Goal: Information Seeking & Learning: Learn about a topic

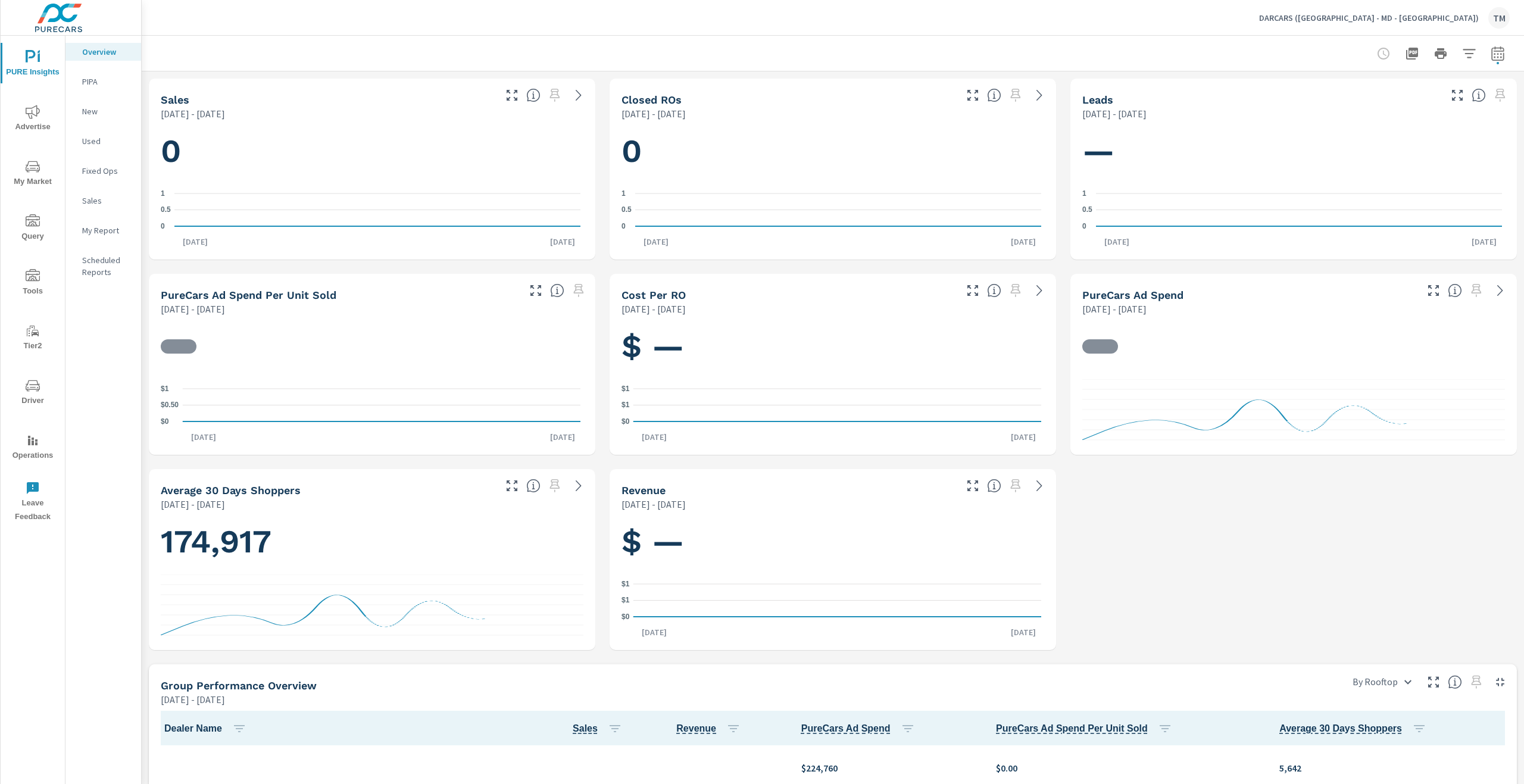
scroll to position [929, 0]
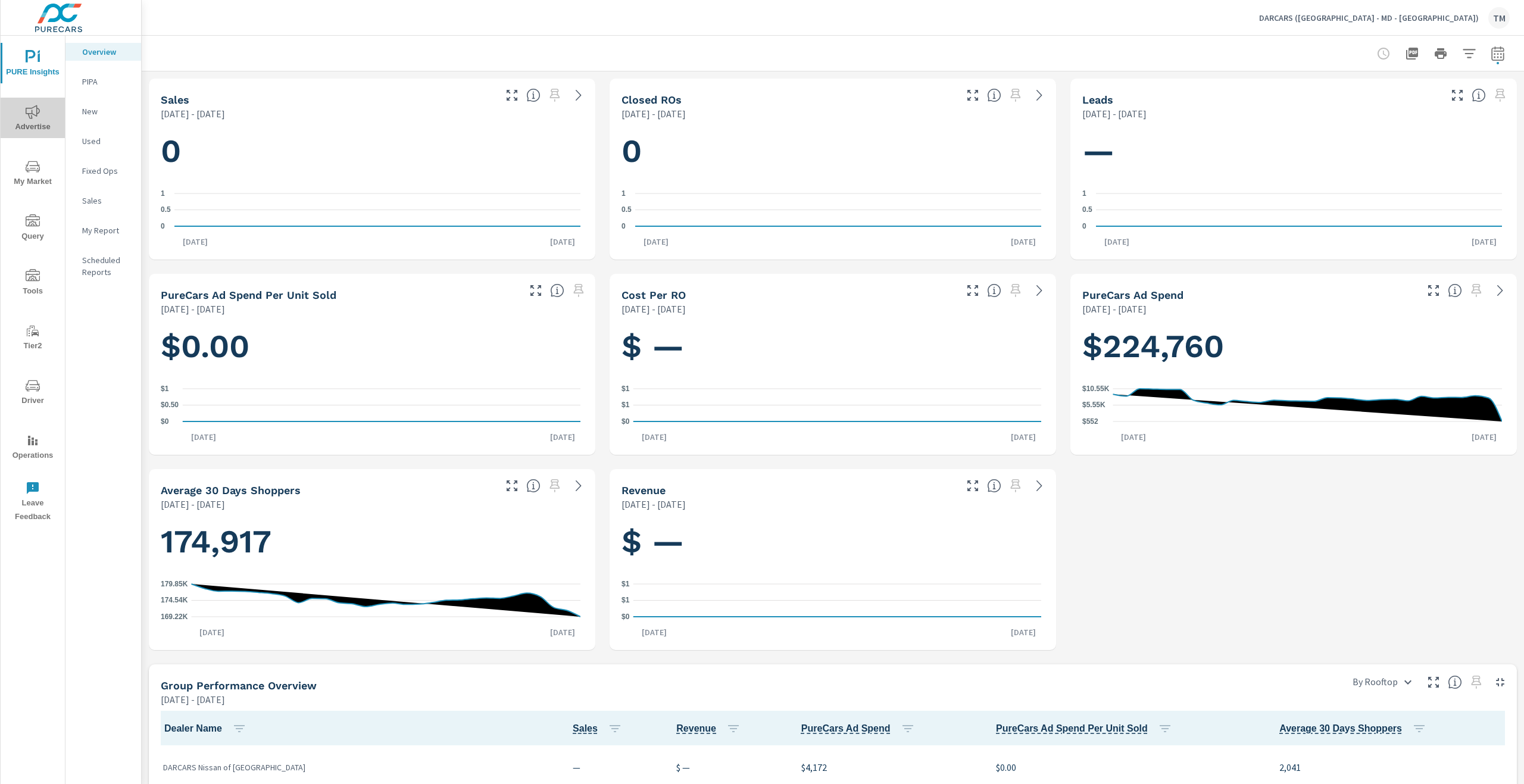
click at [34, 115] on icon "nav menu" at bounding box center [33, 111] width 14 height 14
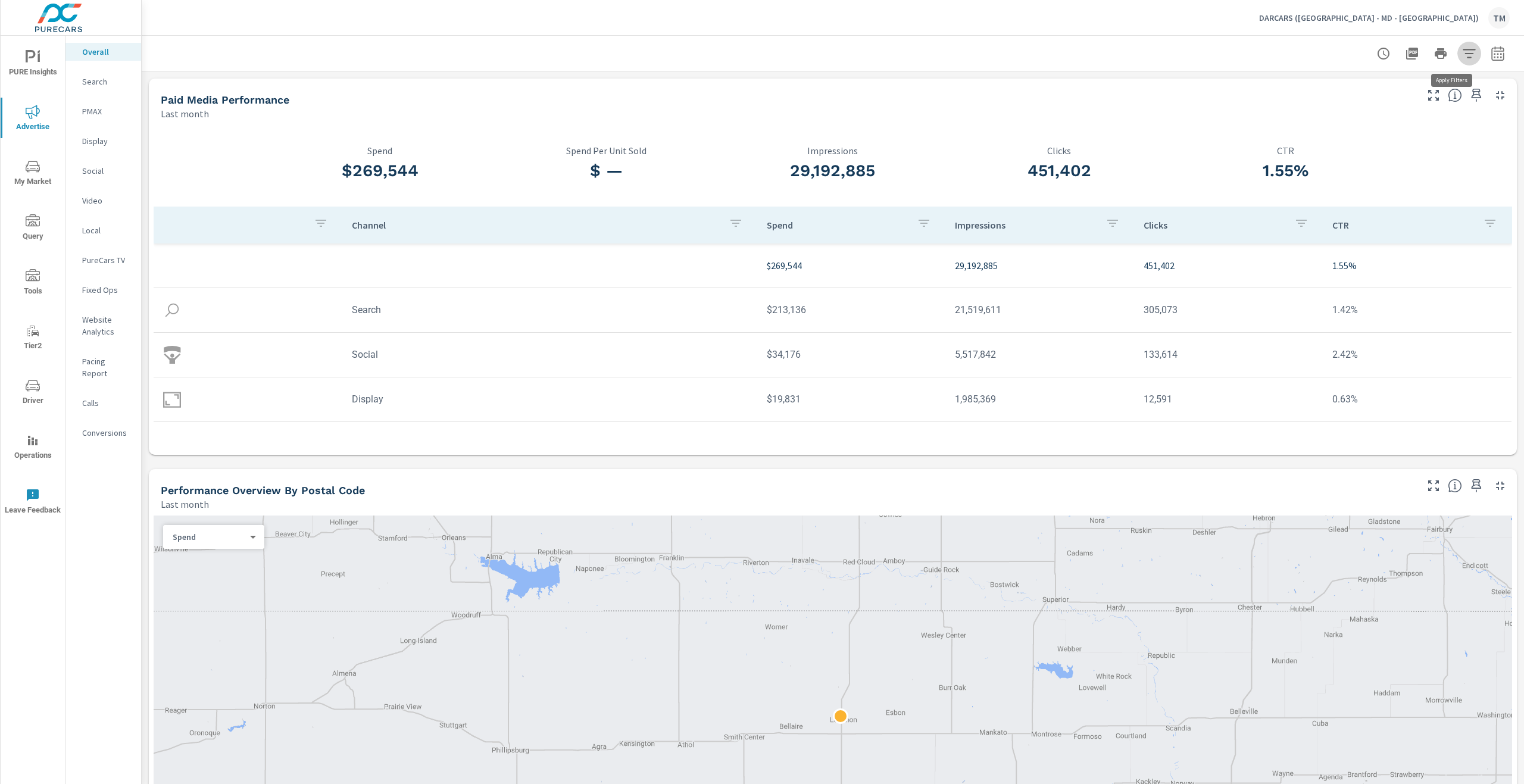
click at [1462, 56] on icon "button" at bounding box center [1469, 54] width 14 height 14
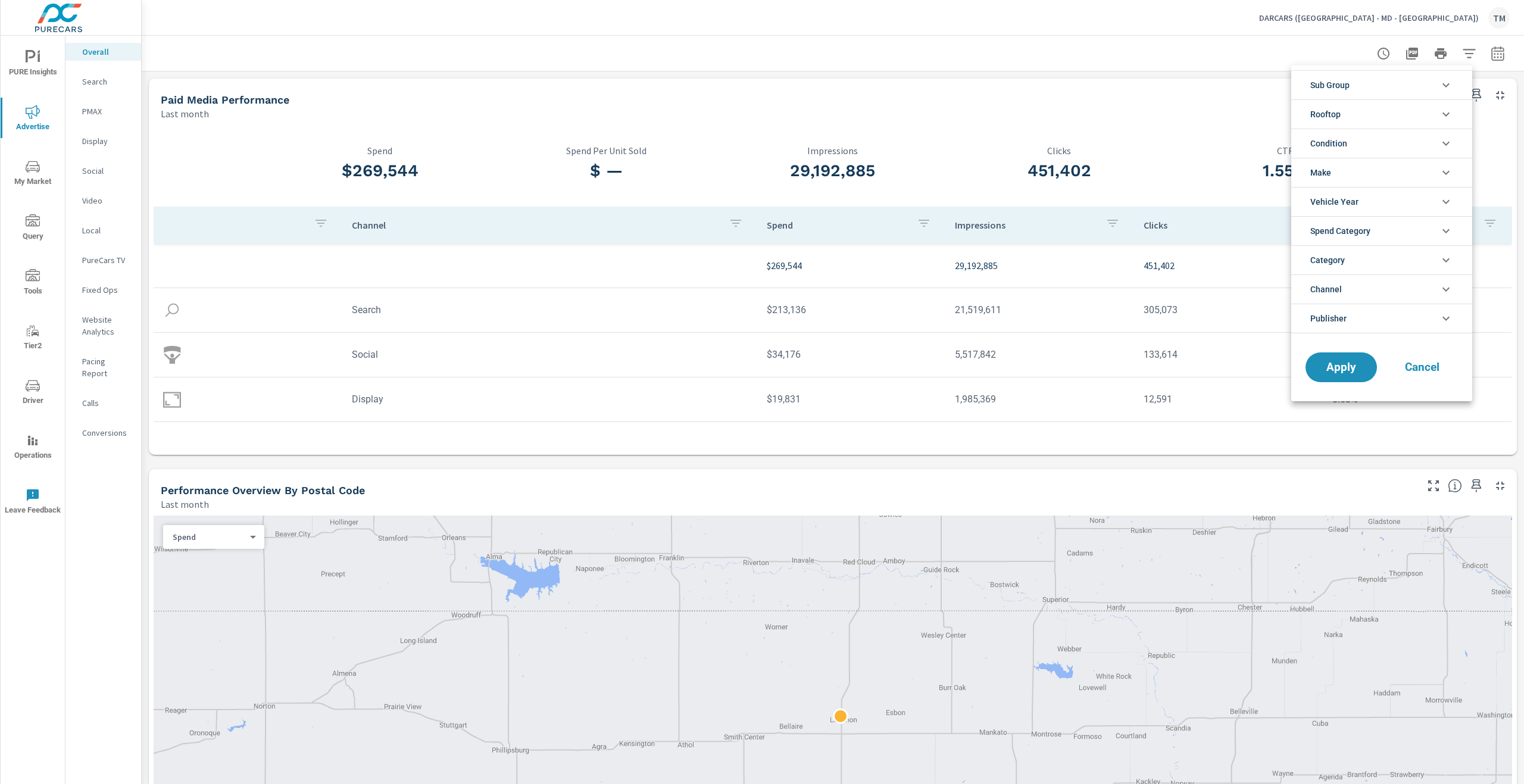
drag, startPoint x: 1387, startPoint y: 264, endPoint x: 1387, endPoint y: 272, distance: 8.0
click at [1387, 265] on li "Category" at bounding box center [1381, 260] width 181 height 29
click at [1380, 347] on li "Channel" at bounding box center [1381, 343] width 181 height 29
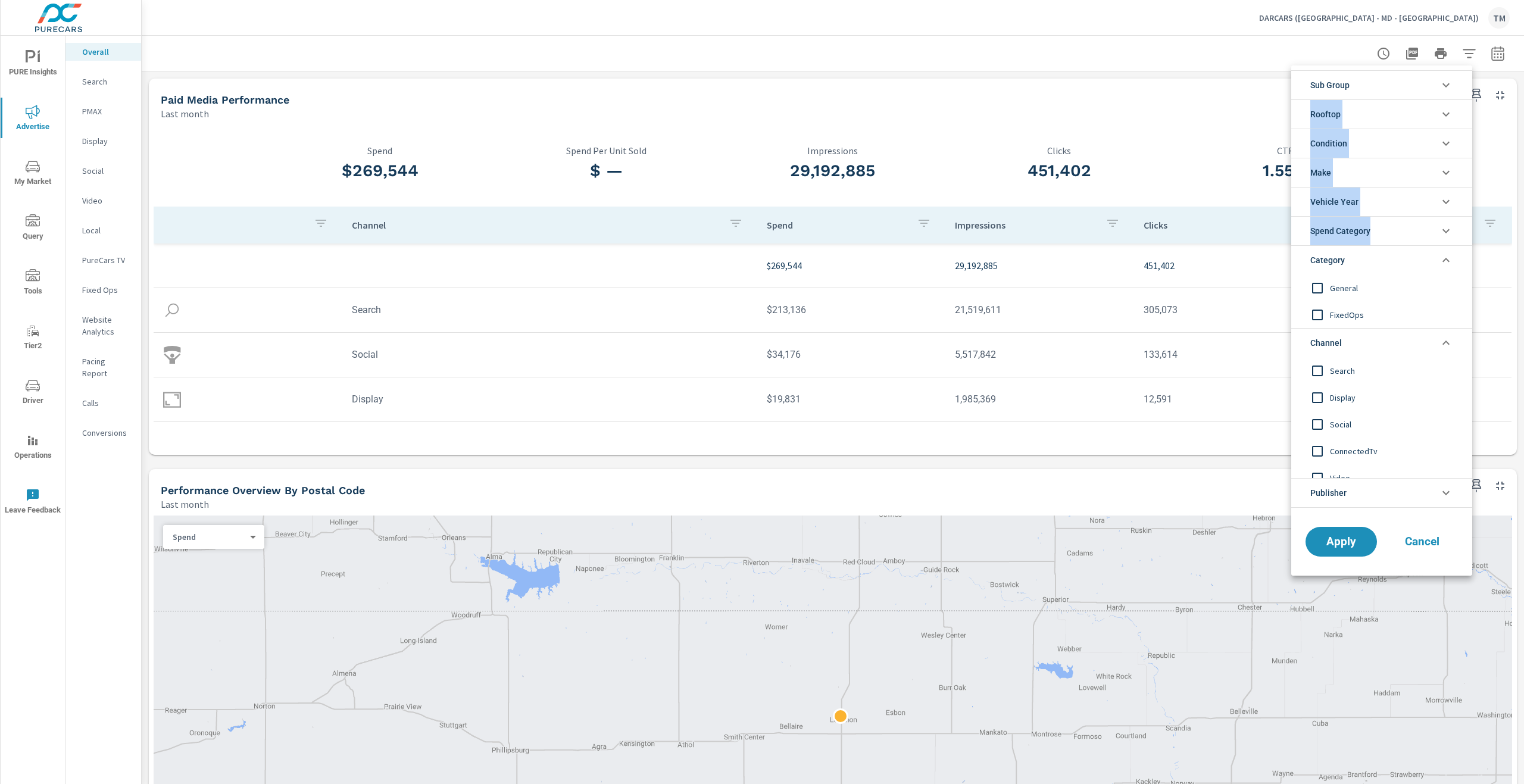
drag, startPoint x: 1380, startPoint y: 88, endPoint x: 1388, endPoint y: 228, distance: 140.2
click at [1388, 228] on ul "Sub Group DARCARS Automotive Group Mid-Atlantic DARCARS Kia DARCARS Lexus DARCA…" at bounding box center [1381, 289] width 181 height 447
click at [1362, 112] on li "Rooftop" at bounding box center [1381, 114] width 181 height 29
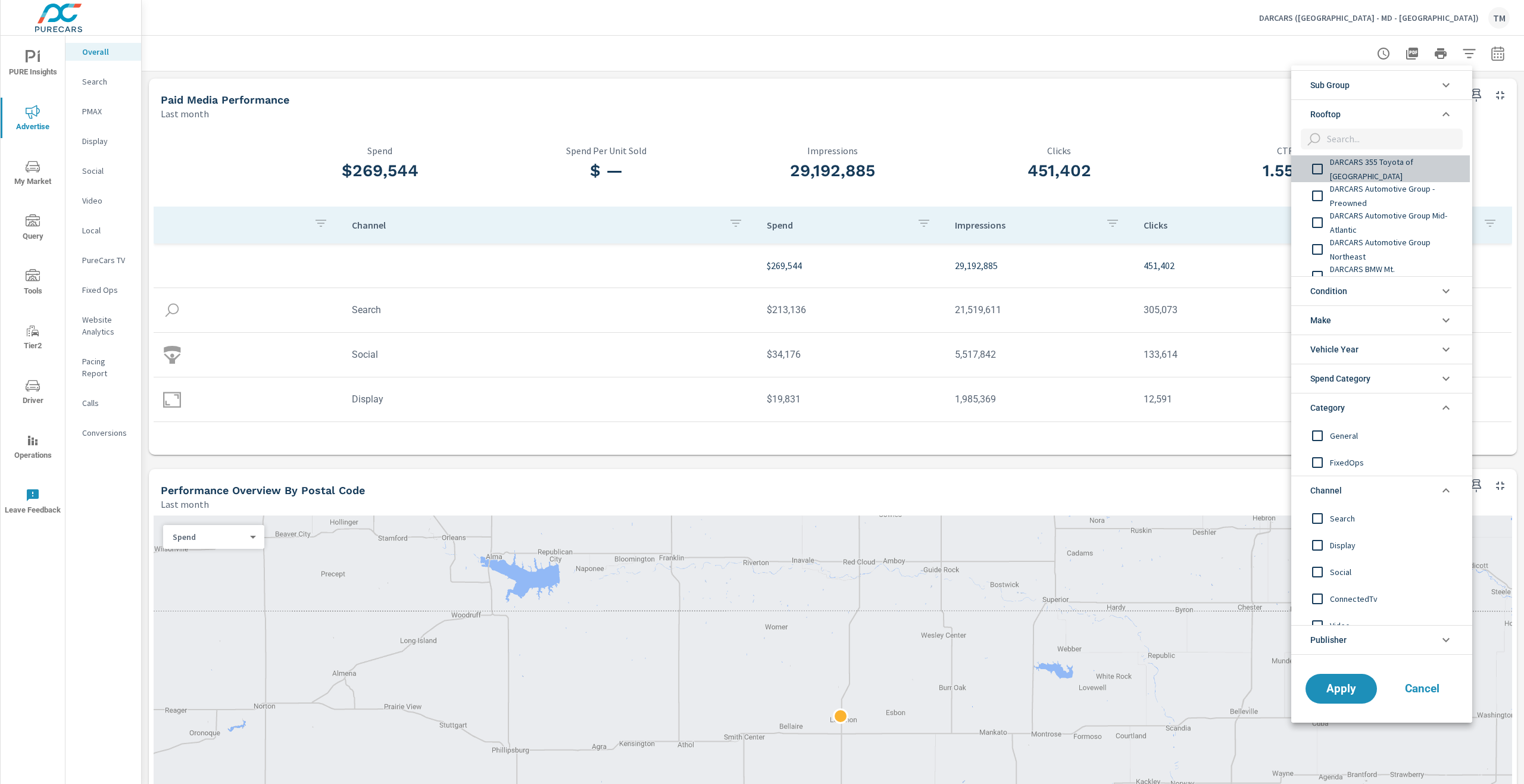
click at [1386, 166] on span "DARCARS 355 Toyota of [GEOGRAPHIC_DATA]" at bounding box center [1395, 169] width 130 height 29
click at [1386, 221] on span "DARCARS Automotive Group Mid-Atlantic" at bounding box center [1395, 223] width 130 height 29
click at [1382, 244] on span "DARCARS Automotive Group Northeast" at bounding box center [1395, 249] width 130 height 29
click at [1383, 257] on span "DARCARS Automotive Group Northeast" at bounding box center [1395, 249] width 130 height 29
click at [1382, 245] on span "DARCARS Automotive Group Northeast" at bounding box center [1395, 249] width 130 height 29
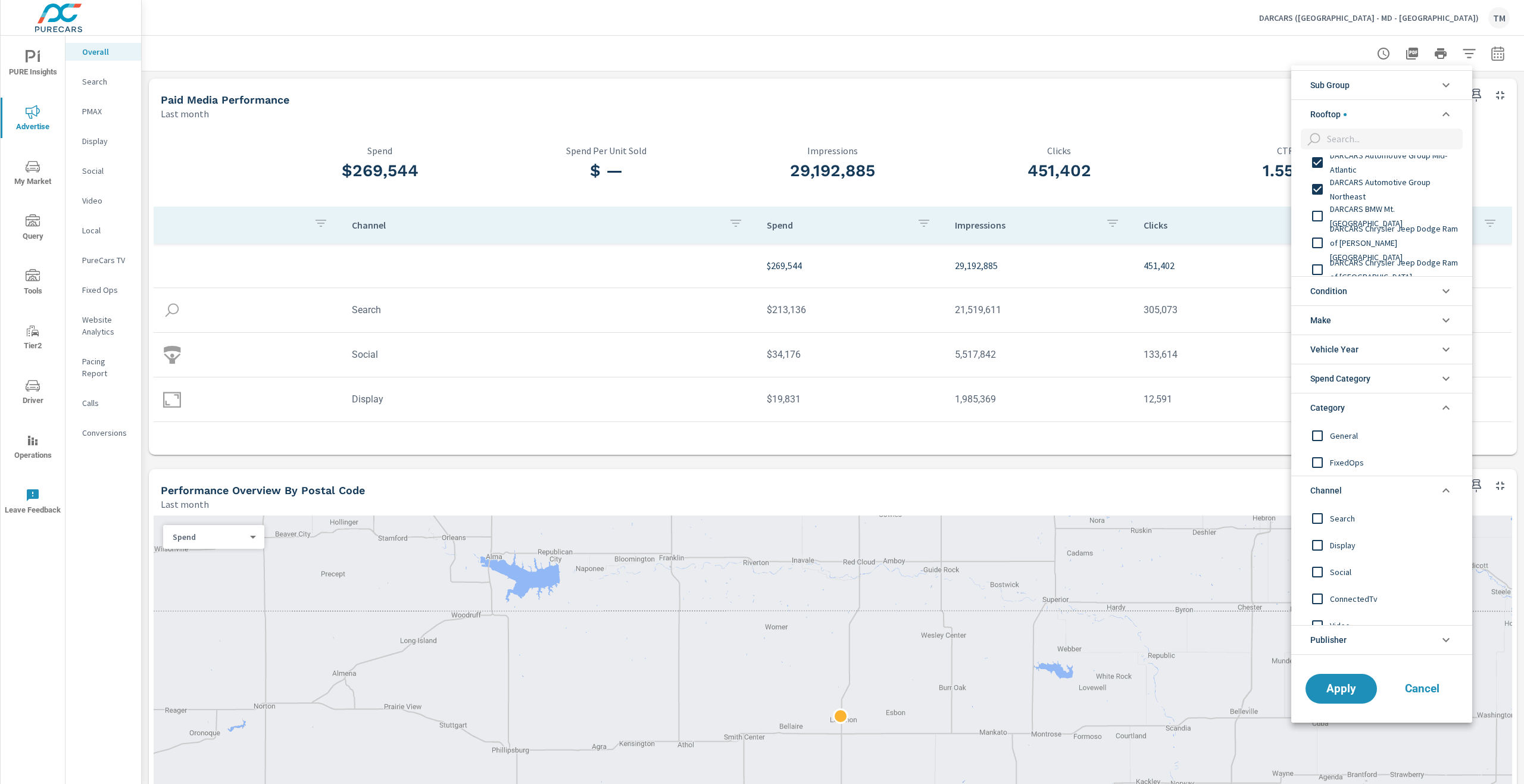
scroll to position [60, 0]
click at [1376, 218] on span "DARCARS BMW Mt. [GEOGRAPHIC_DATA]" at bounding box center [1395, 217] width 130 height 29
click at [1391, 247] on span "DARCARS Chrysler Jeep Dodge Ram of [PERSON_NAME][GEOGRAPHIC_DATA]" at bounding box center [1395, 243] width 130 height 43
click at [1394, 265] on span "DARCARS Chrysler Jeep Dodge Ram of [GEOGRAPHIC_DATA]" at bounding box center [1395, 270] width 130 height 29
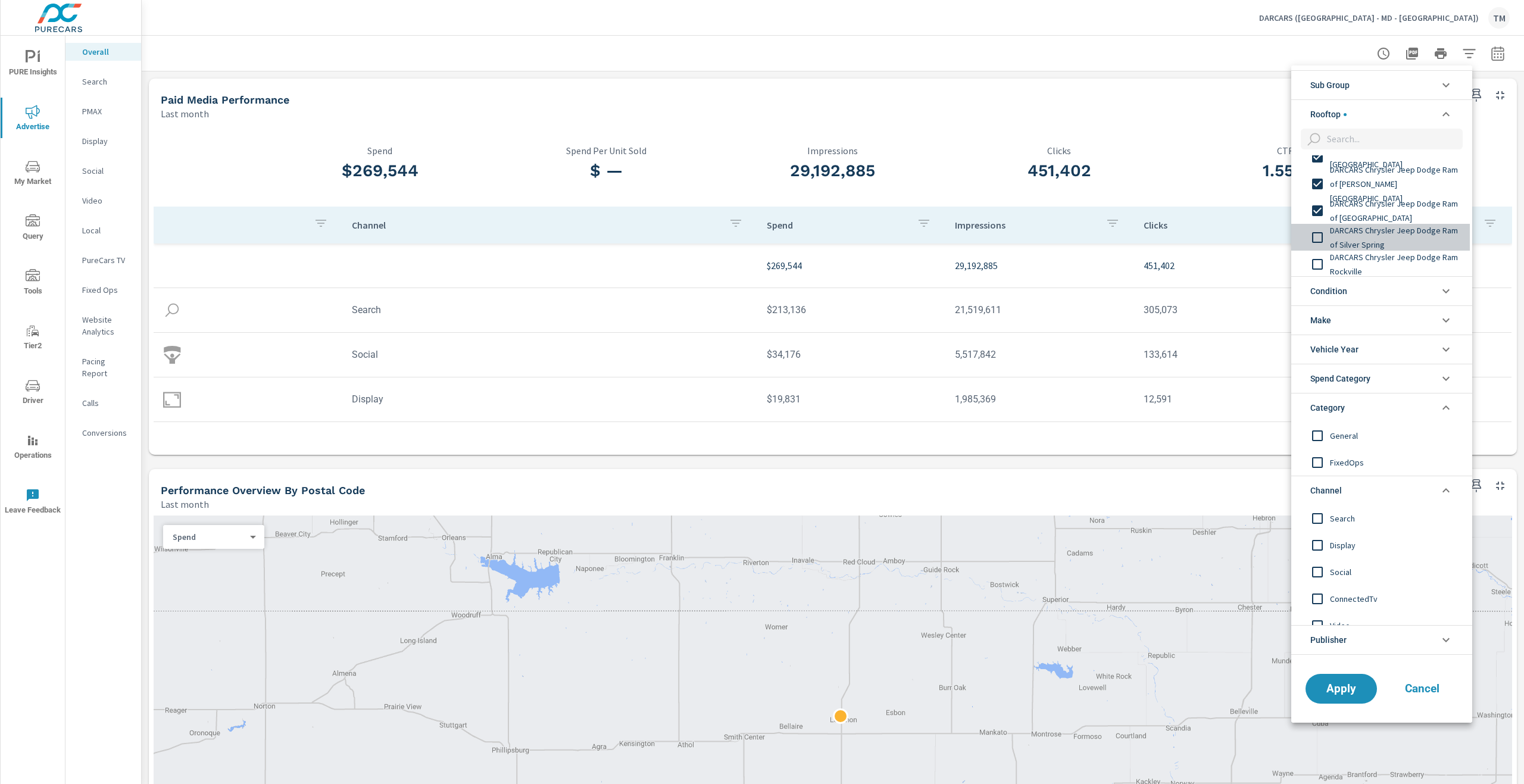
click at [1390, 244] on span "DARCARS Chrysler Jeep Dodge Ram of Silver Spring" at bounding box center [1395, 238] width 130 height 29
click at [1395, 269] on span "DARCARS Chrysler Jeep Dodge Ram Rockville" at bounding box center [1395, 265] width 130 height 29
click at [1386, 243] on div "DARCARS Ford" at bounding box center [1380, 231] width 179 height 27
click at [1385, 263] on span "DARCARS Honda" at bounding box center [1395, 258] width 130 height 14
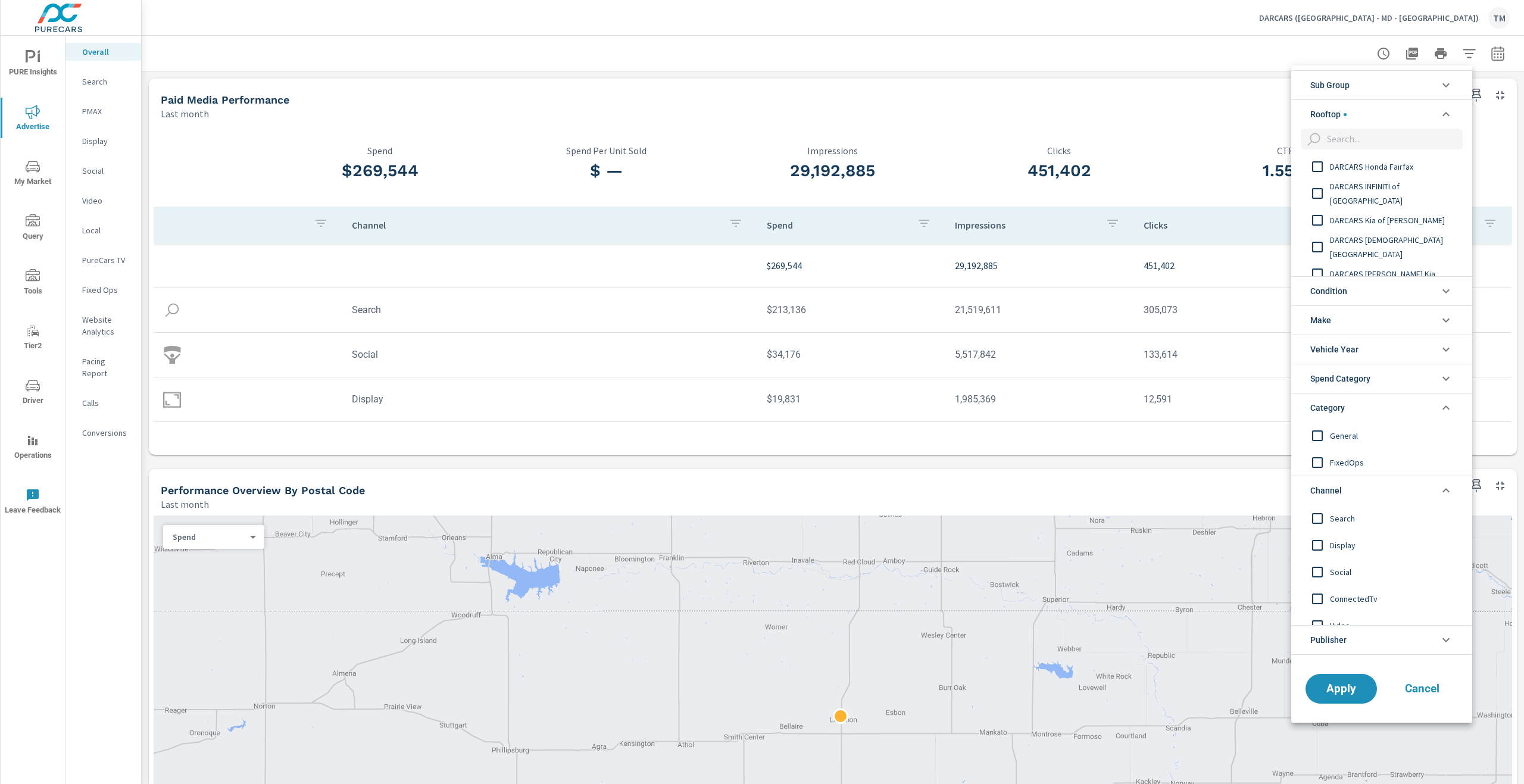
scroll to position [298, 0]
click at [1371, 170] on span "DARCARS Honda Fairfax" at bounding box center [1395, 166] width 130 height 14
drag, startPoint x: 1371, startPoint y: 170, endPoint x: 1376, endPoint y: 199, distance: 29.4
click at [1376, 198] on span "DARCARS INFINITI of [GEOGRAPHIC_DATA]" at bounding box center [1395, 193] width 130 height 29
click at [1378, 225] on span "DARCARS Kia of [PERSON_NAME]" at bounding box center [1395, 220] width 130 height 14
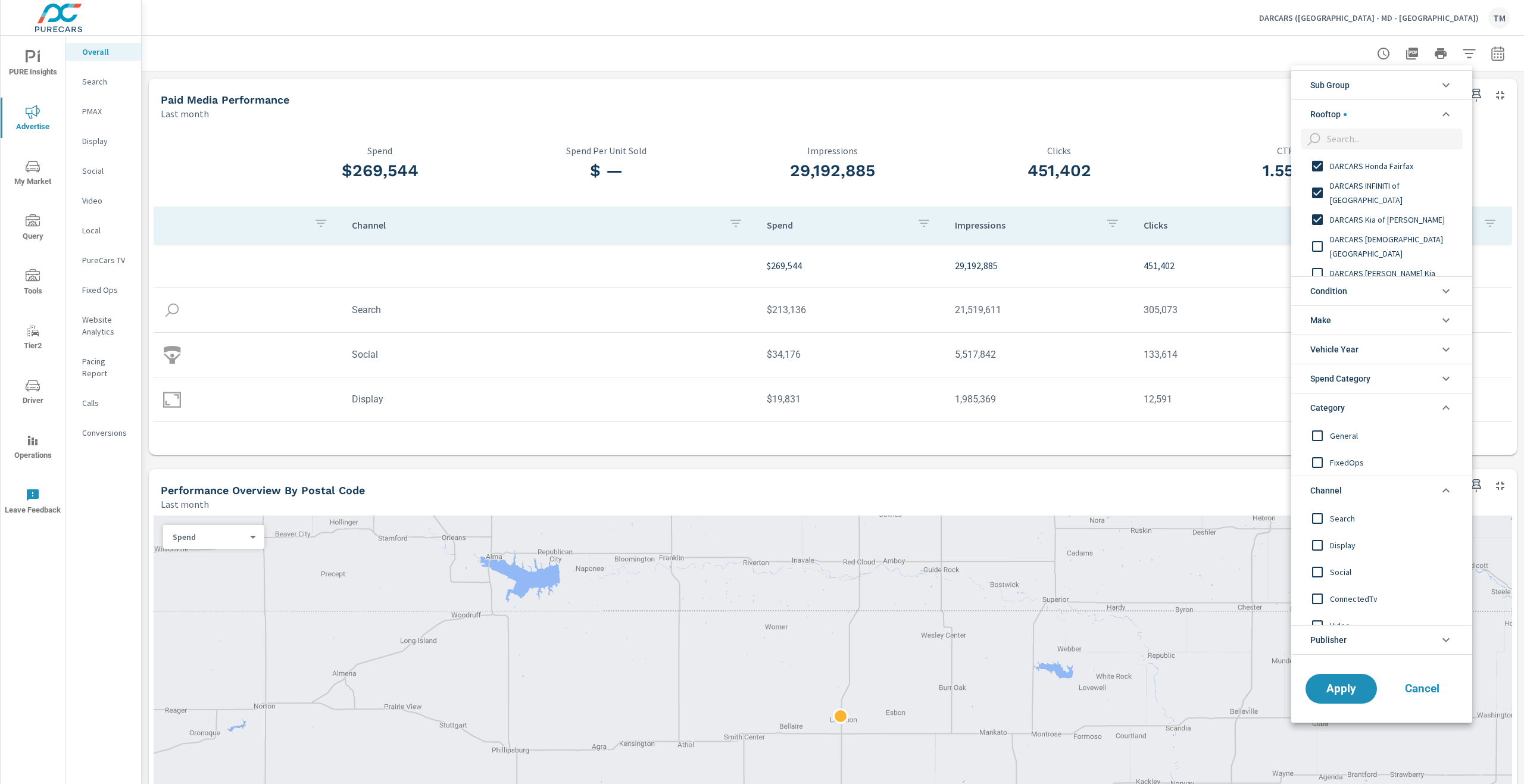
click at [1382, 248] on span "DARCARS [DEMOGRAPHIC_DATA][GEOGRAPHIC_DATA]" at bounding box center [1395, 247] width 130 height 29
click at [1387, 267] on span "DARCARS [PERSON_NAME] Kia" at bounding box center [1395, 273] width 130 height 14
click at [1393, 247] on span "DARCARS Lexus of [GEOGRAPHIC_DATA]" at bounding box center [1395, 240] width 130 height 29
click at [1404, 269] on span "DARCARS Lexus of [GEOGRAPHIC_DATA]" at bounding box center [1395, 268] width 130 height 29
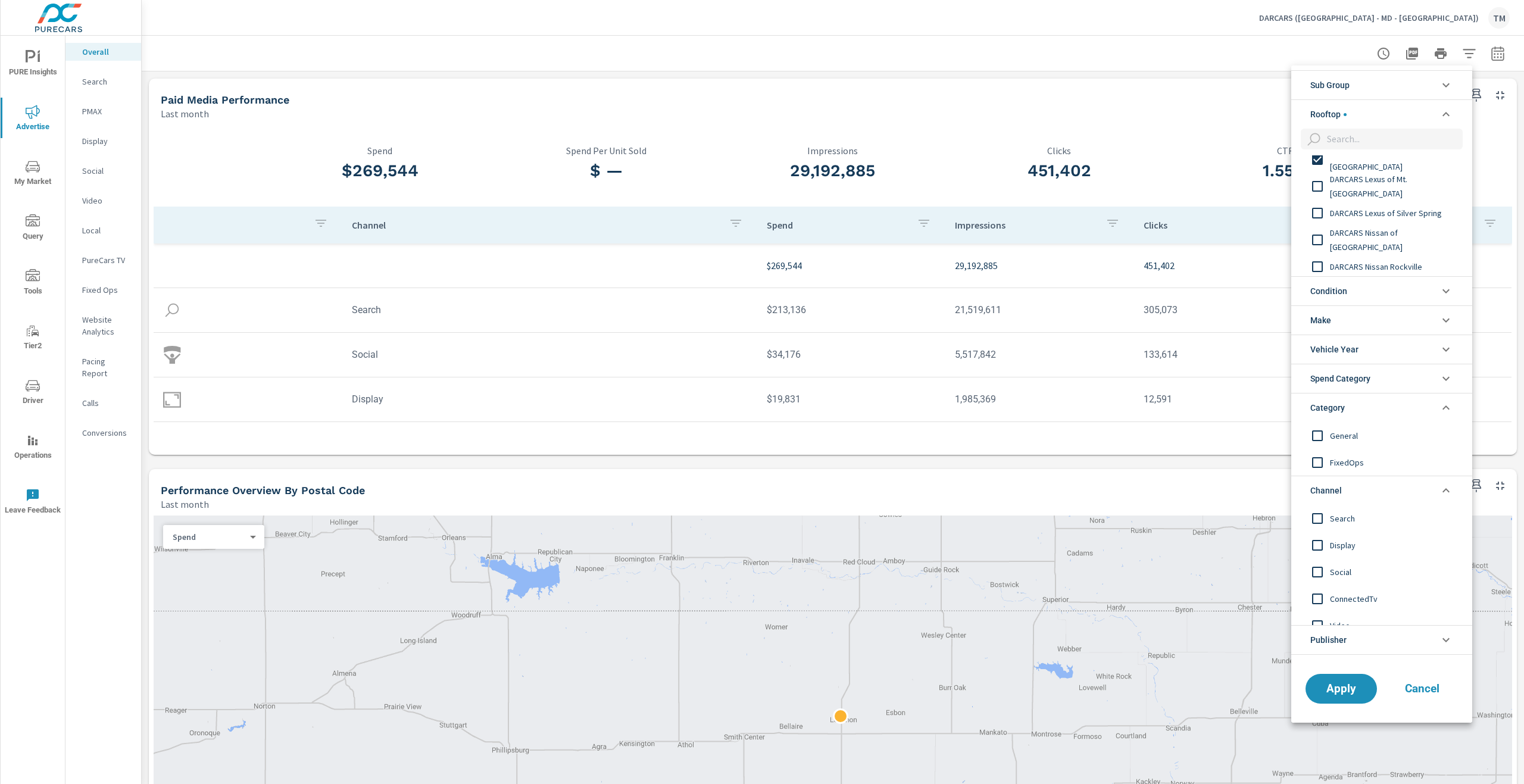
scroll to position [476, 0]
click at [1382, 180] on span "DARCARS Lexus of Mt. [GEOGRAPHIC_DATA]" at bounding box center [1395, 175] width 130 height 29
click at [1390, 214] on div "DARCARS Lexus of Silver Spring" at bounding box center [1380, 201] width 179 height 27
click at [1407, 241] on div "DARCARS Nissan of [GEOGRAPHIC_DATA]" at bounding box center [1380, 228] width 179 height 27
click at [1406, 253] on span "DARCARS Nissan Rockville" at bounding box center [1395, 256] width 130 height 14
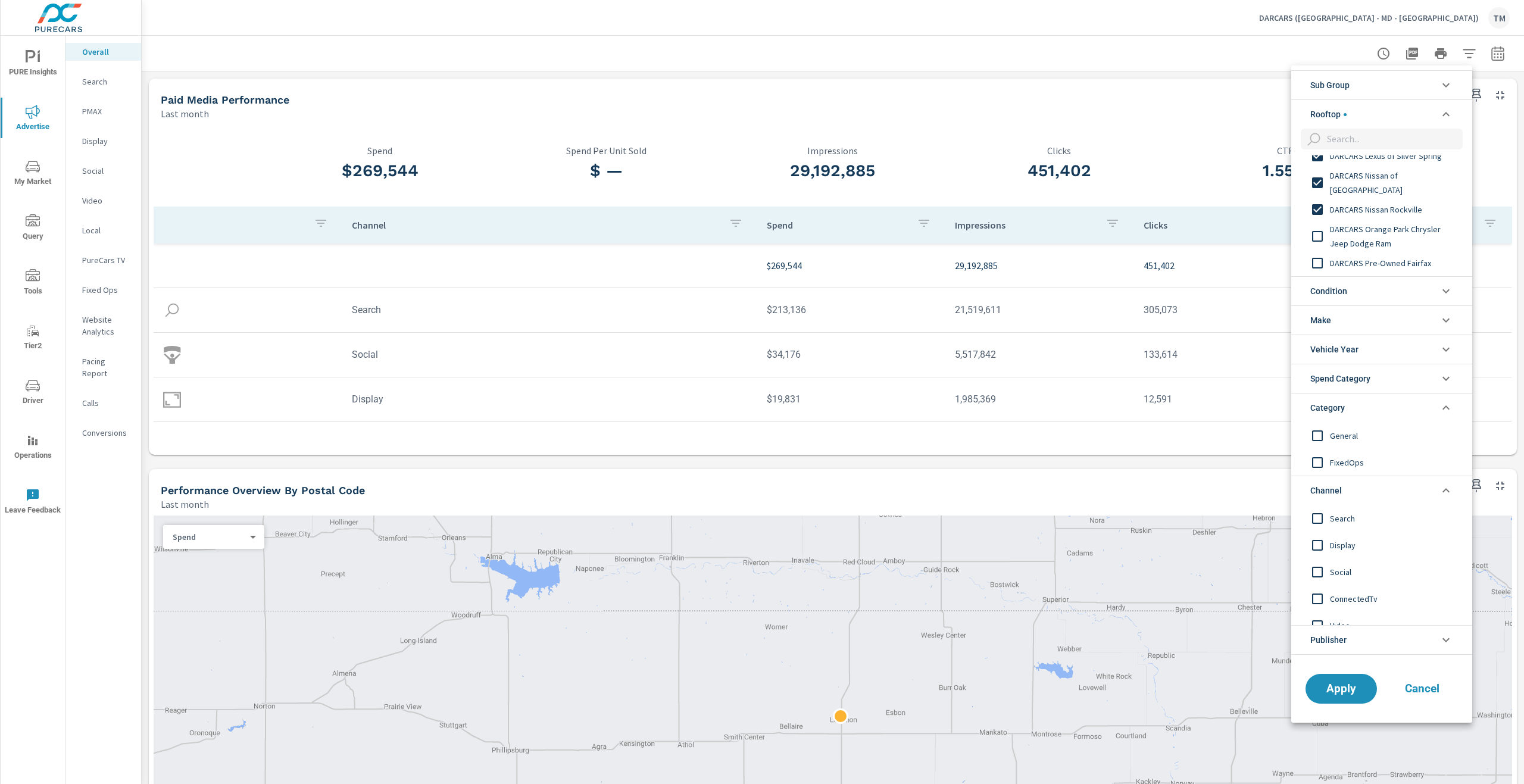
scroll to position [536, 0]
click at [1398, 222] on span "DARCARS Orange Park Chrysler Jeep Dodge Ram" at bounding box center [1395, 223] width 130 height 29
click at [1411, 254] on span "DARCARS Pre-Owned Fairfax" at bounding box center [1395, 249] width 130 height 14
click at [1410, 253] on span "DARCARS Pre-Owned Fairfax" at bounding box center [1395, 249] width 130 height 14
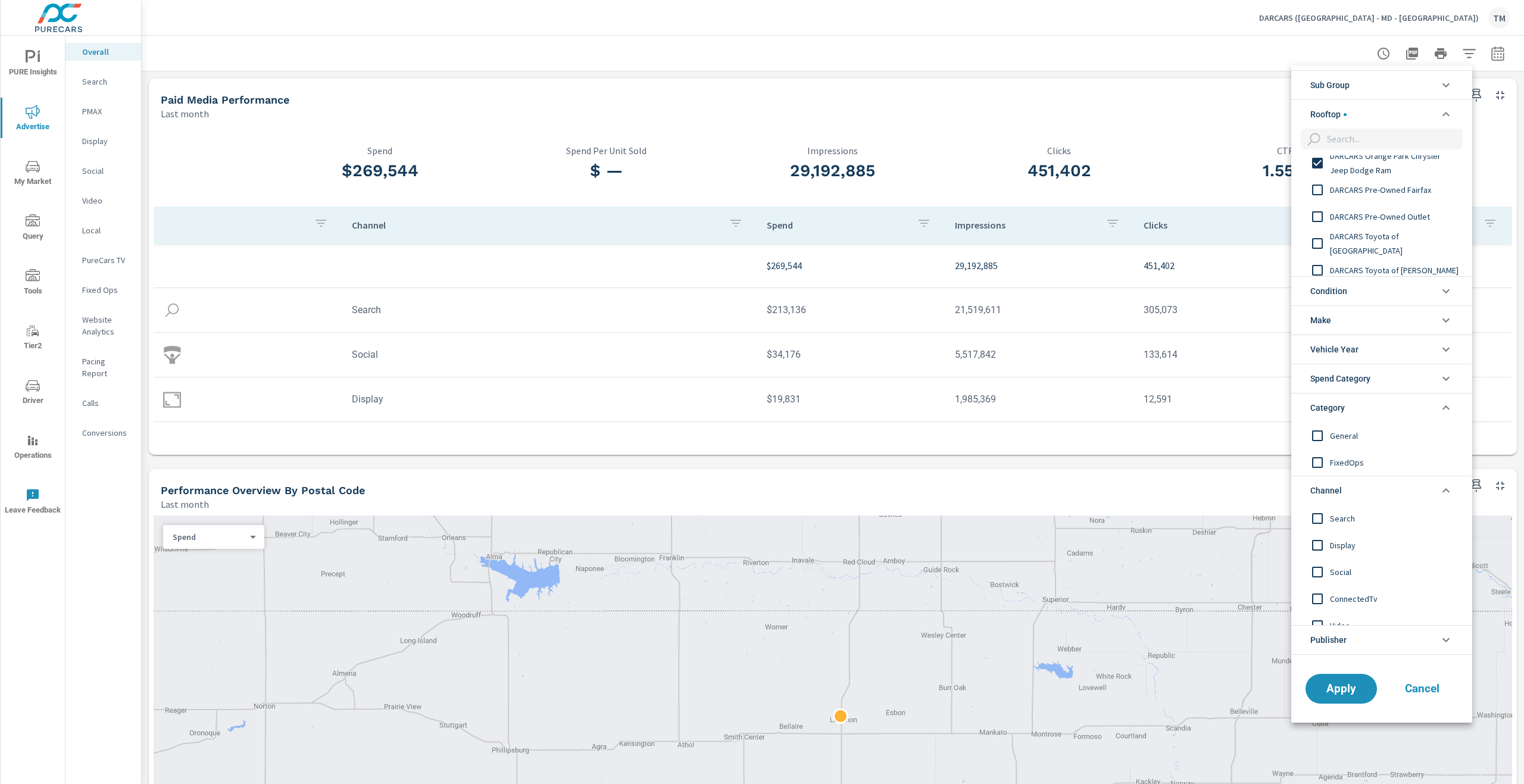
click at [1390, 185] on span "DARCARS Pre-Owned Fairfax" at bounding box center [1395, 190] width 130 height 14
click at [1404, 221] on span "DARCARS Pre-Owned Outlet" at bounding box center [1395, 217] width 130 height 14
click at [1428, 251] on div "DARCARS Toyota of [GEOGRAPHIC_DATA]" at bounding box center [1380, 243] width 179 height 27
click at [1409, 219] on div "DARCARS Toyota of [PERSON_NAME]" at bounding box center [1380, 210] width 179 height 27
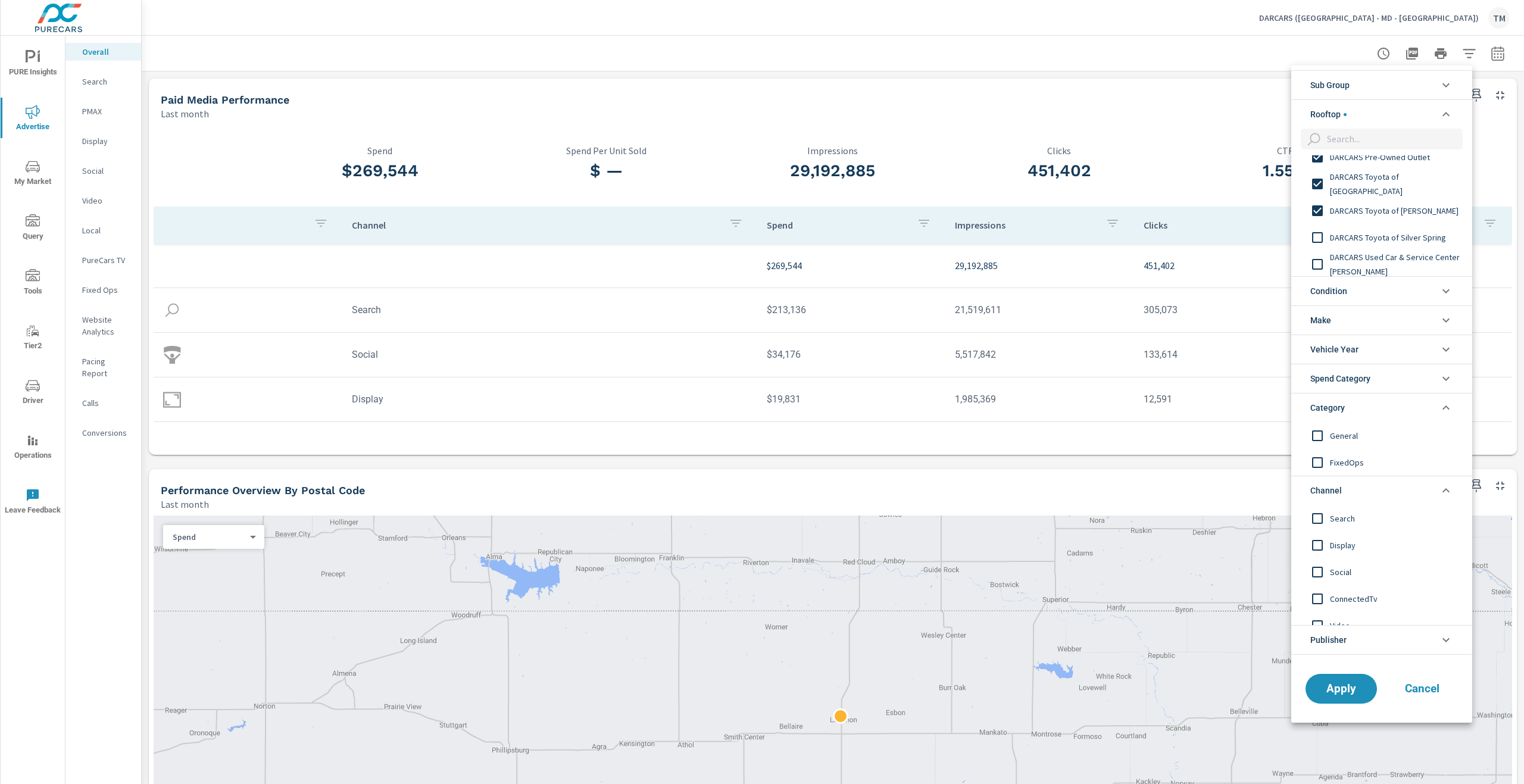
click at [1412, 237] on span "DARCARS Toyota of Silver Spring" at bounding box center [1395, 237] width 130 height 14
click at [1399, 215] on span "DARCARS Used Car & Service Center [PERSON_NAME]" at bounding box center [1395, 205] width 130 height 29
click at [1415, 249] on div "DARCARS Volkswagen Fairfax" at bounding box center [1380, 257] width 179 height 27
click at [1412, 231] on span "DARCARS Volkswagen" at bounding box center [1395, 232] width 130 height 14
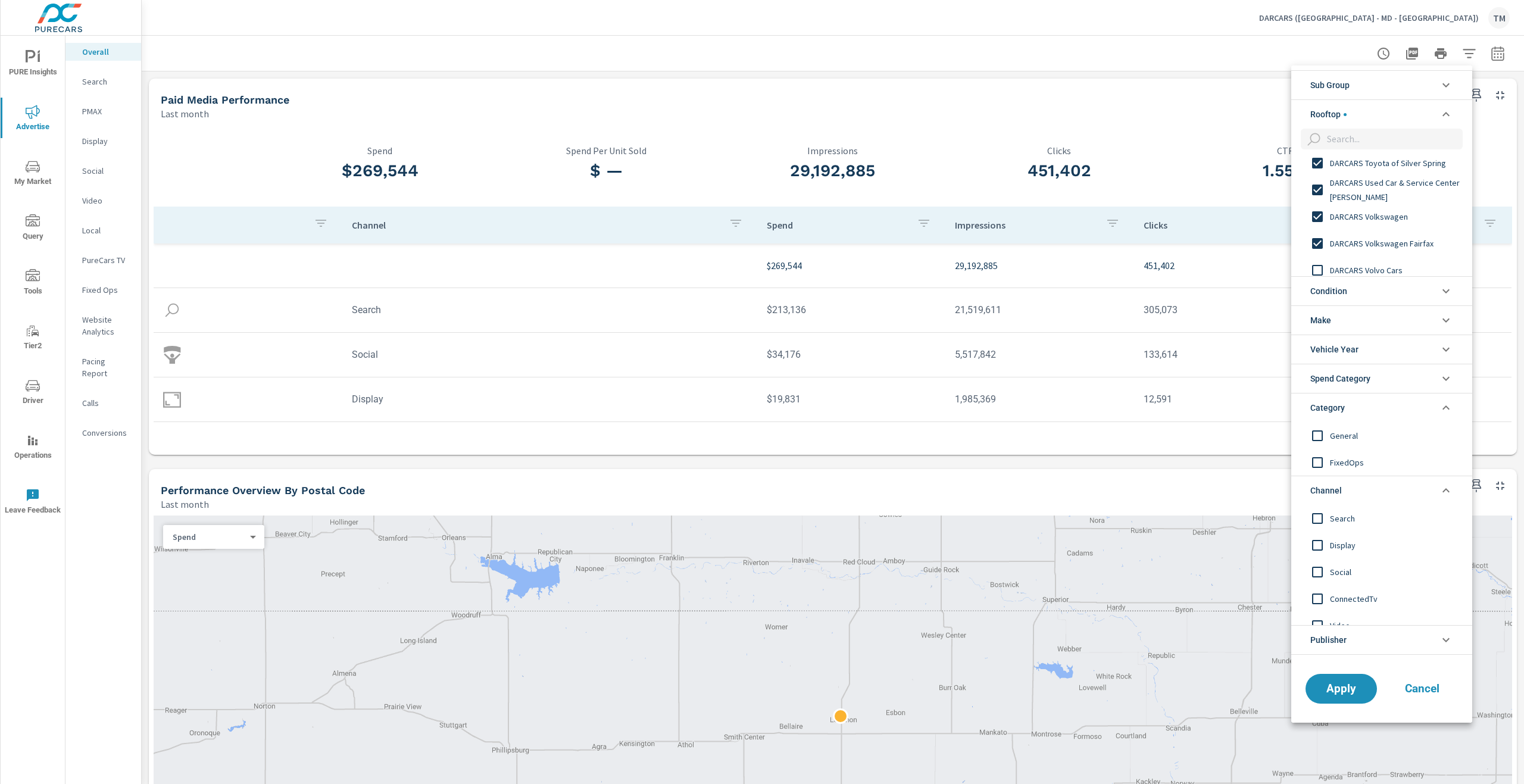
scroll to position [774, 0]
click at [1408, 230] on span "DARCARS Volvo Cars" at bounding box center [1395, 226] width 130 height 14
click at [1432, 253] on span "DARCARS Volvo Cars Fairfax" at bounding box center [1395, 252] width 130 height 14
click at [1423, 240] on span "DARCARS Westside Pre-Owned" at bounding box center [1395, 236] width 130 height 14
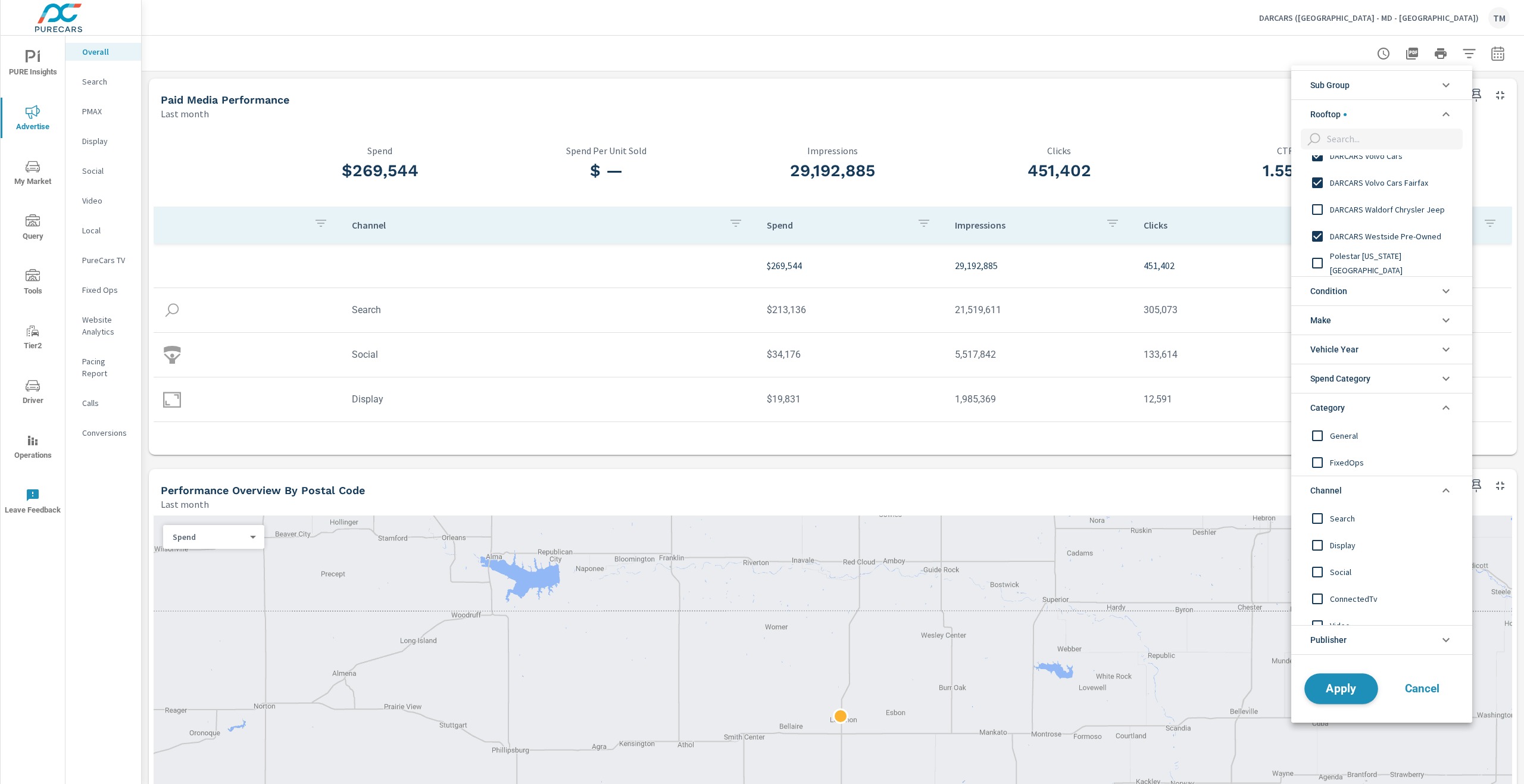
click at [1360, 691] on span "Apply" at bounding box center [1341, 689] width 49 height 11
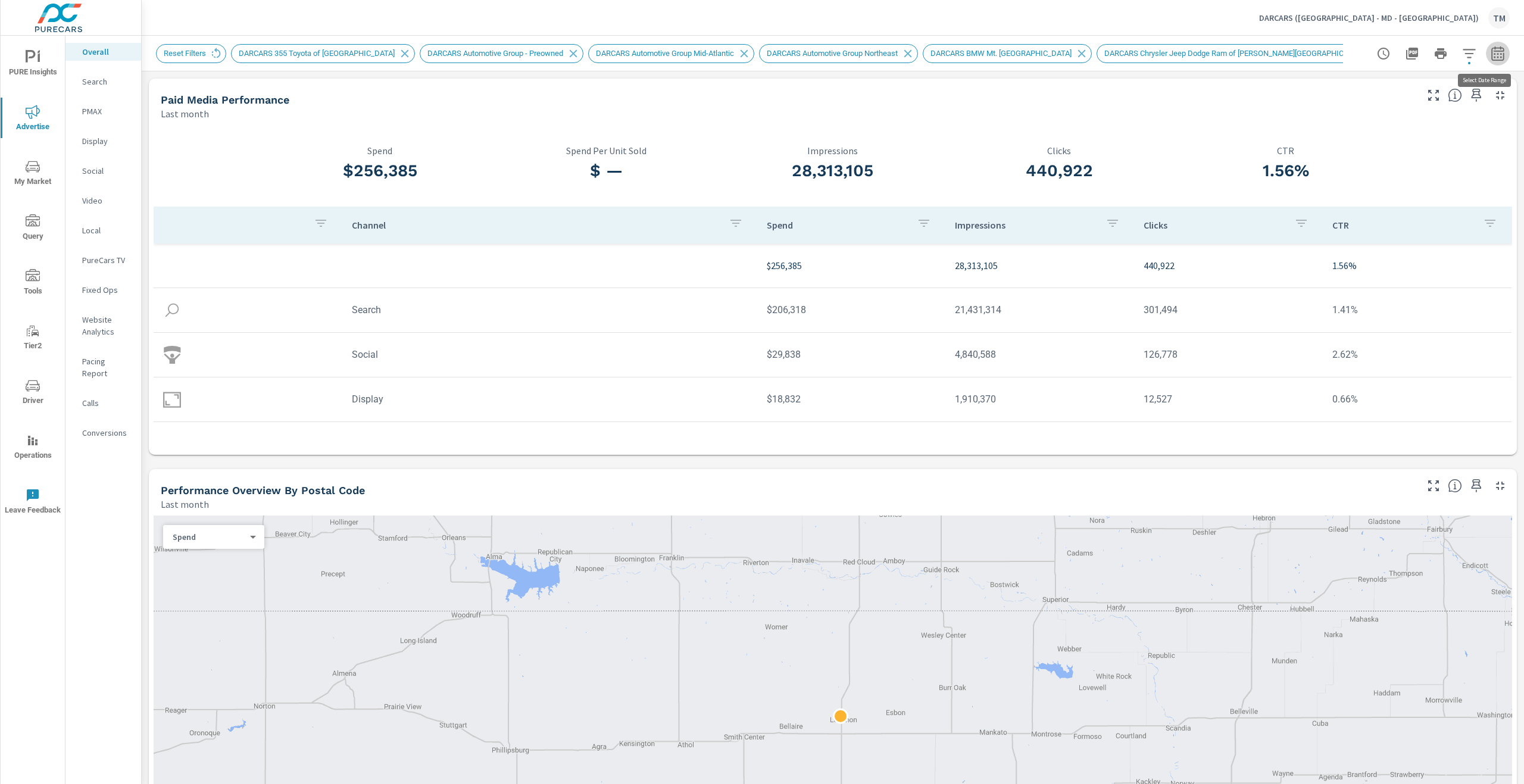
click at [1492, 49] on icon "button" at bounding box center [1497, 53] width 13 height 14
click at [1391, 109] on select "Custom [DATE] Last week Last 7 days Last 14 days Last 30 days Last 45 days Last…" at bounding box center [1394, 104] width 119 height 24
click at [1334, 92] on select "Custom [DATE] Last week Last 7 days Last 14 days Last 30 days Last 45 days Last…" at bounding box center [1394, 104] width 119 height 24
select select "Last 14 days"
click at [1367, 135] on p "+ Add comparison" at bounding box center [1405, 134] width 152 height 14
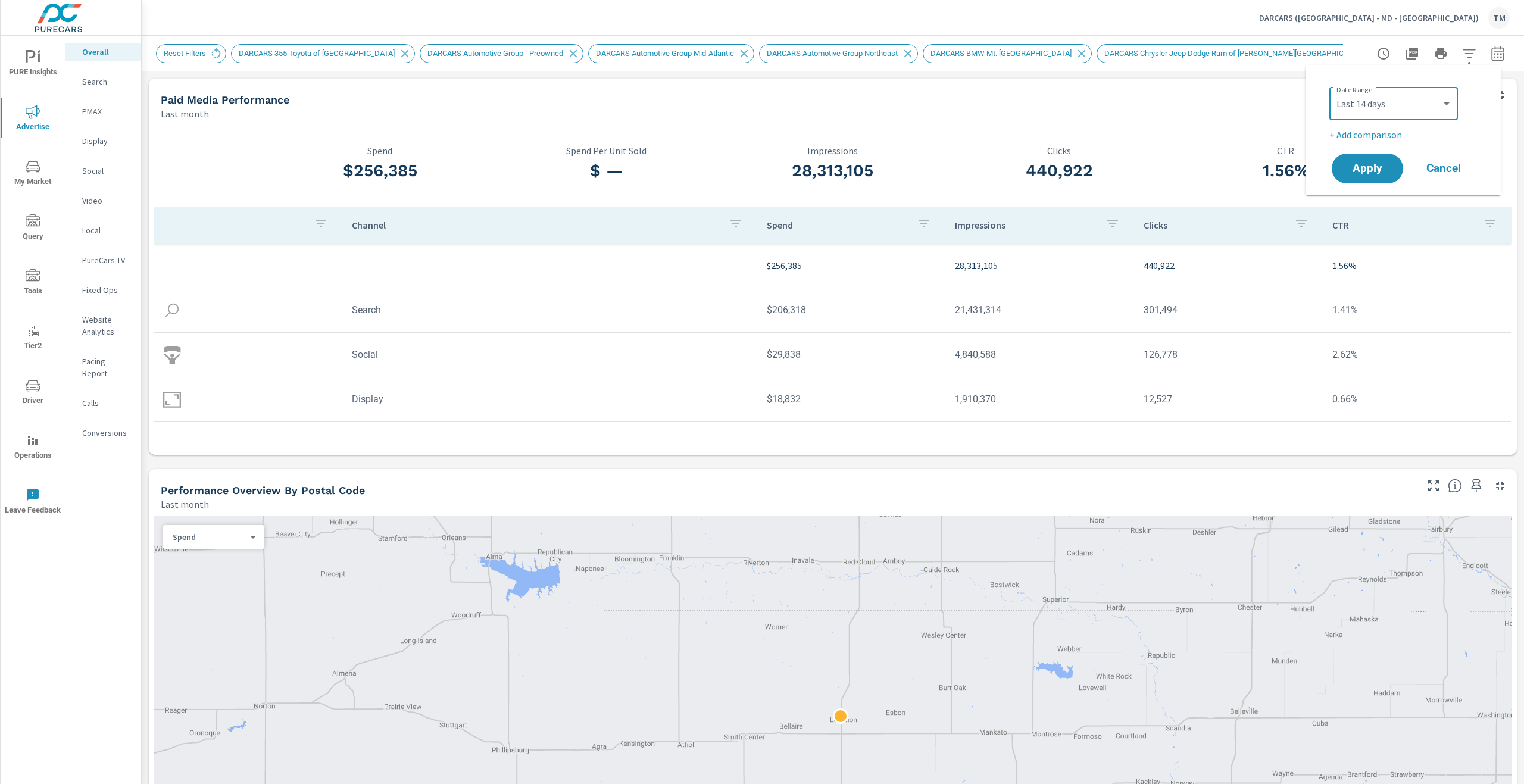
select select "Previous period"
click at [1362, 189] on button "Apply" at bounding box center [1367, 202] width 74 height 31
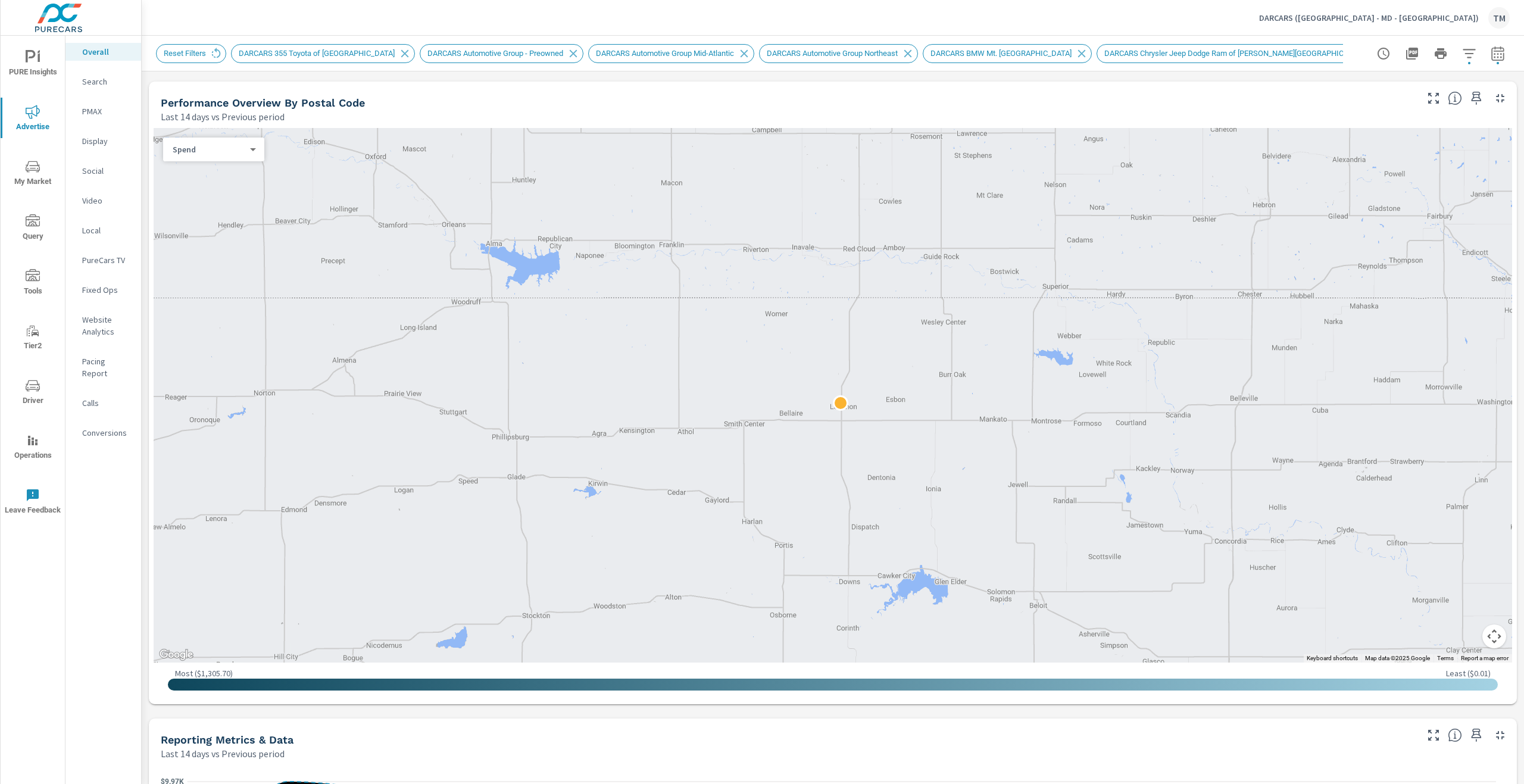
scroll to position [714, 0]
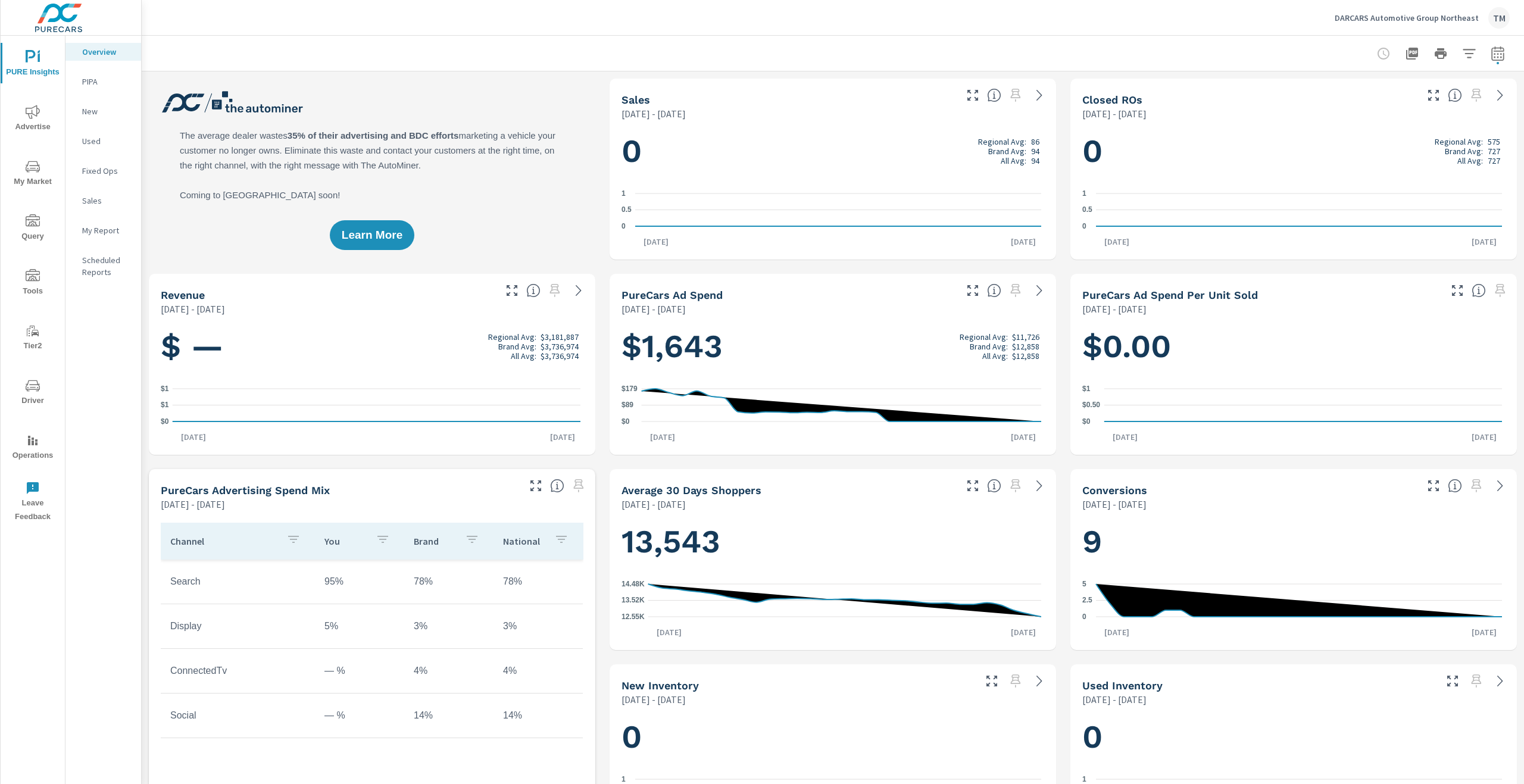
scroll to position [1, 0]
click at [34, 397] on span "Driver" at bounding box center [32, 393] width 57 height 29
